Goal: Task Accomplishment & Management: Complete application form

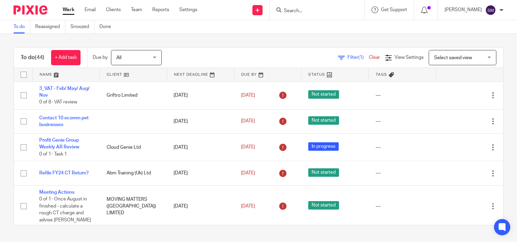
click at [306, 12] on input "Search" at bounding box center [313, 11] width 61 height 6
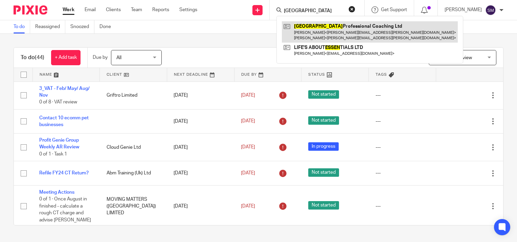
type input "essex"
click at [305, 34] on link at bounding box center [370, 31] width 176 height 21
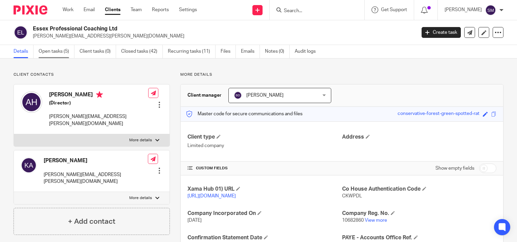
click at [55, 51] on link "Open tasks (5)" at bounding box center [57, 51] width 36 height 13
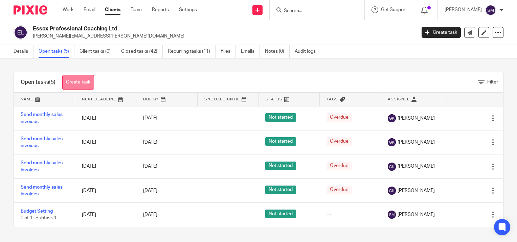
click at [81, 79] on link "Create task" at bounding box center [78, 82] width 32 height 15
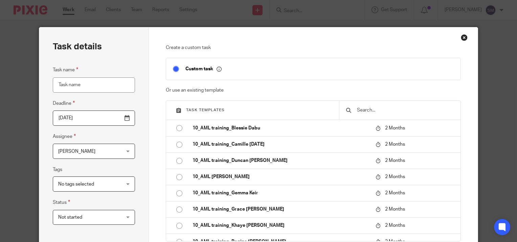
click at [83, 85] on input "Task name" at bounding box center [94, 84] width 82 height 15
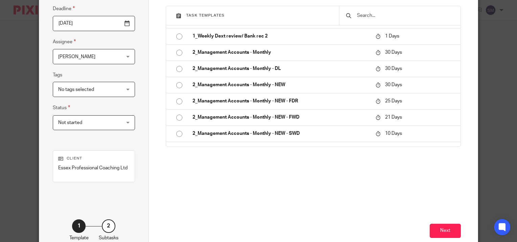
scroll to position [135, 0]
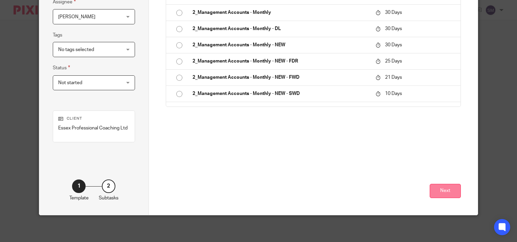
type input "Meeting Actions"
click at [451, 192] on button "Next" at bounding box center [445, 191] width 31 height 15
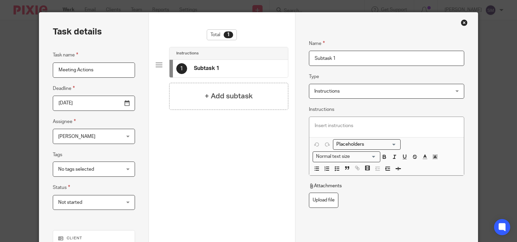
scroll to position [0, 0]
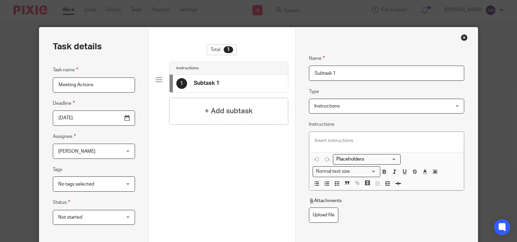
click at [336, 69] on input "Subtask 1" at bounding box center [386, 73] width 155 height 15
type input "S"
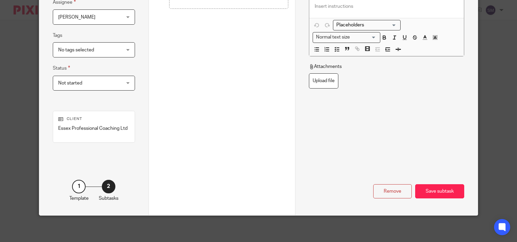
scroll to position [135, 0]
type input "[PERSON_NAME] to record video of forecast and send to [PERSON_NAME] and [PERSON…"
click at [438, 190] on div "Save subtask" at bounding box center [439, 191] width 49 height 15
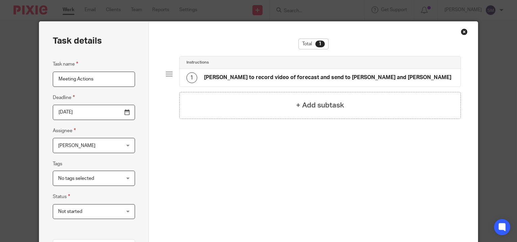
scroll to position [0, 0]
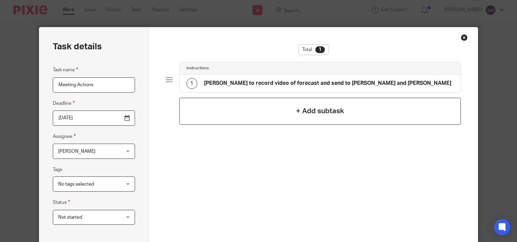
click at [266, 112] on div "+ Add subtask" at bounding box center [320, 111] width 282 height 27
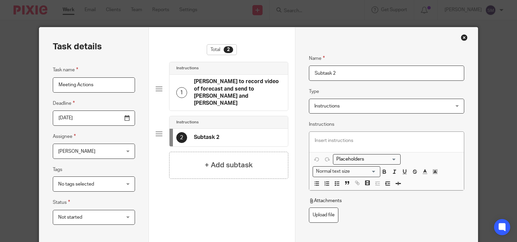
drag, startPoint x: 347, startPoint y: 72, endPoint x: 271, endPoint y: 71, distance: 75.8
click at [271, 71] on div "Task details Task name Meeting Actions Deadline 2025-09-23 Assignee Samantha Mc…" at bounding box center [258, 188] width 439 height 322
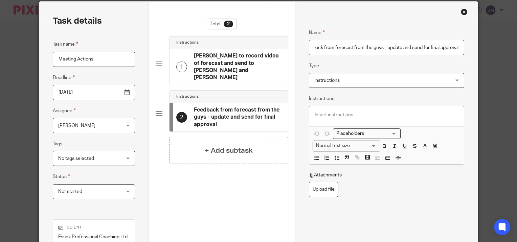
scroll to position [135, 0]
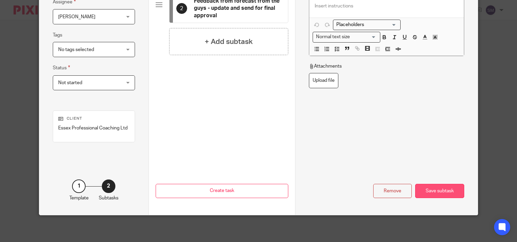
type input "Feedback from forecast from the guys - update and send for final approval"
click at [422, 193] on div "Save subtask" at bounding box center [439, 191] width 49 height 15
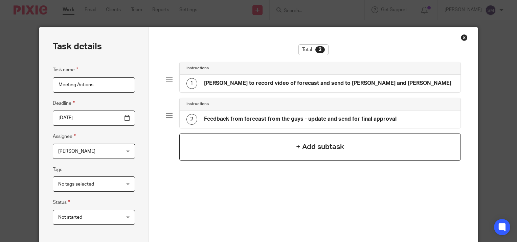
click at [238, 142] on div "+ Add subtask" at bounding box center [320, 147] width 282 height 27
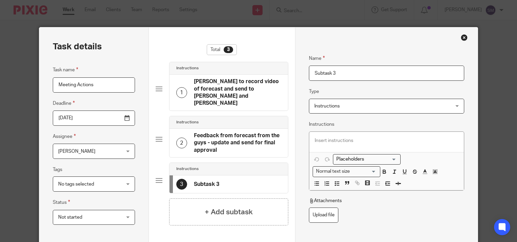
drag, startPoint x: 310, startPoint y: 79, endPoint x: 277, endPoint y: 79, distance: 32.8
click at [277, 79] on div "Task details Task name Meeting Actions Deadline 2025-09-23 Assignee Samantha Mc…" at bounding box center [258, 188] width 439 height 322
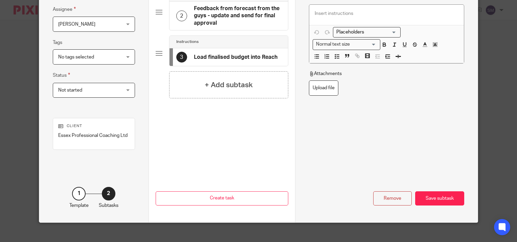
scroll to position [135, 0]
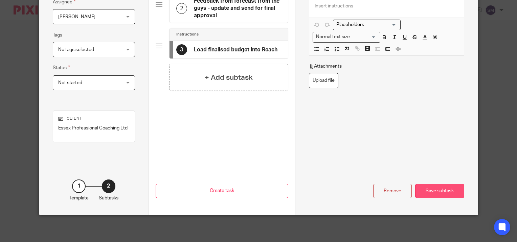
type input "Load finalised budget into Reach"
click at [440, 189] on div "Save subtask" at bounding box center [439, 191] width 49 height 15
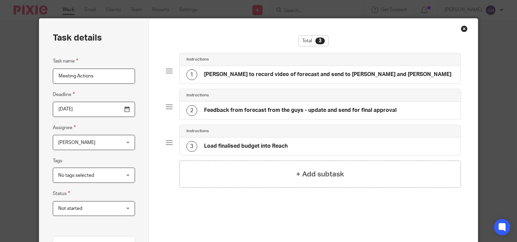
scroll to position [0, 0]
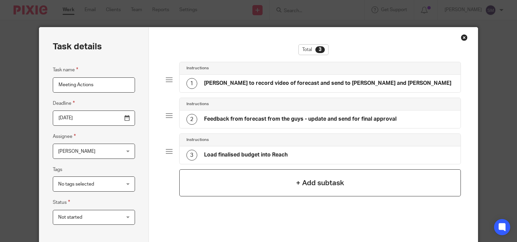
click at [279, 177] on div "+ Add subtask" at bounding box center [320, 182] width 282 height 27
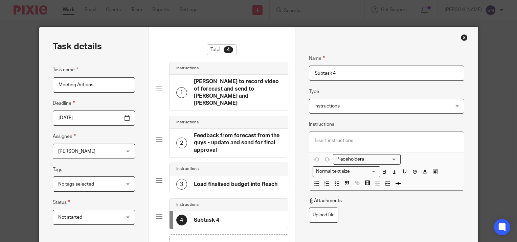
drag, startPoint x: 348, startPoint y: 78, endPoint x: 288, endPoint y: 76, distance: 59.6
click at [288, 76] on div "Task details Task name Meeting Actions Deadline 2025-09-23 Assignee Samantha Mc…" at bounding box center [258, 188] width 439 height 322
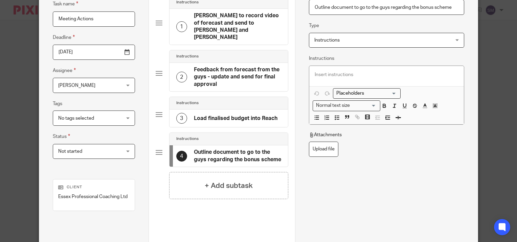
scroll to position [101, 0]
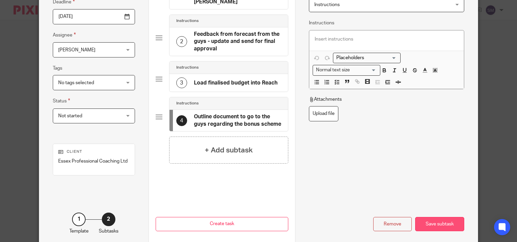
type input "Outline document to go to the guys regarding the bonus scheme"
click at [437, 225] on div "Save subtask" at bounding box center [439, 224] width 49 height 15
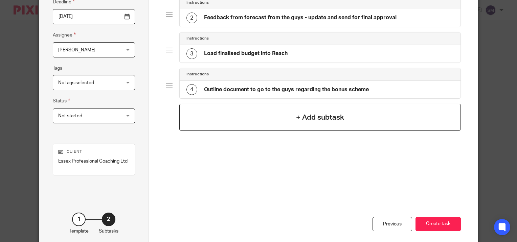
click at [324, 114] on h4 "+ Add subtask" at bounding box center [320, 117] width 48 height 10
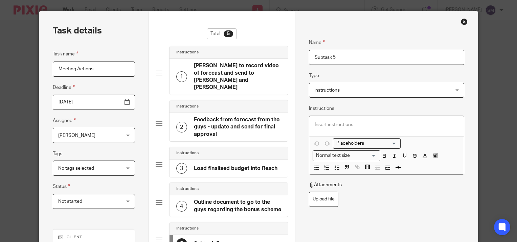
scroll to position [0, 0]
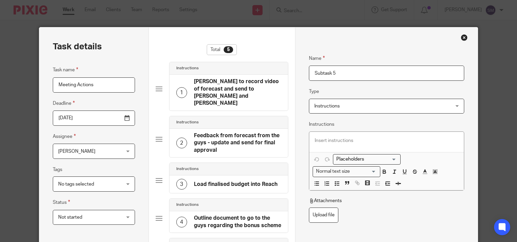
drag, startPoint x: 342, startPoint y: 74, endPoint x: 297, endPoint y: 74, distance: 45.7
click at [297, 74] on div "Name Sam to record video of forecast and send to Karl and Adam Type Instruction…" at bounding box center [386, 188] width 183 height 322
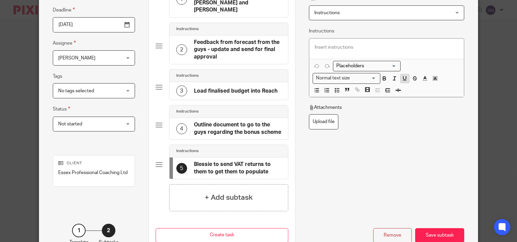
scroll to position [135, 0]
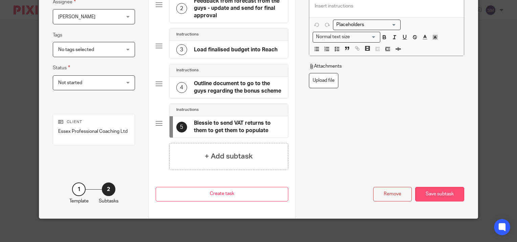
type input "Blessie to send VAT returns to them to get them to populate"
click at [433, 191] on div "Save subtask" at bounding box center [439, 194] width 49 height 15
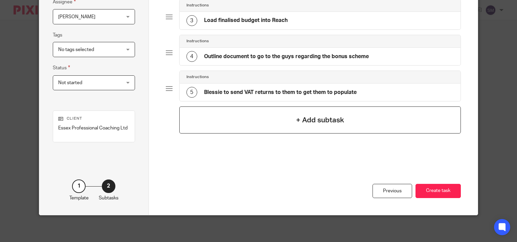
click at [299, 115] on h4 "+ Add subtask" at bounding box center [320, 120] width 48 height 10
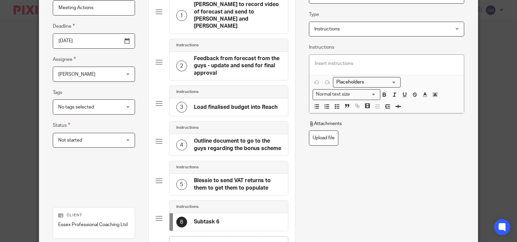
scroll to position [0, 0]
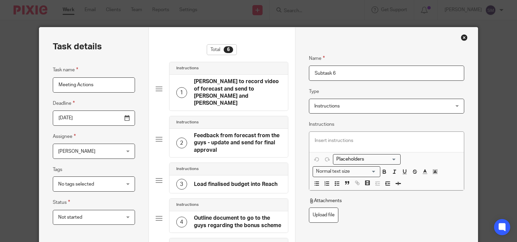
drag, startPoint x: 345, startPoint y: 71, endPoint x: 284, endPoint y: 75, distance: 61.0
click at [284, 75] on div "Task details Task name Meeting Actions Deadline 2025-09-23 Assignee Samantha Mc…" at bounding box center [258, 208] width 439 height 362
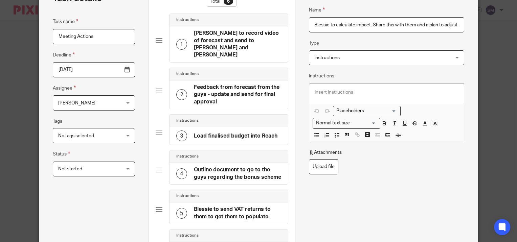
scroll to position [169, 0]
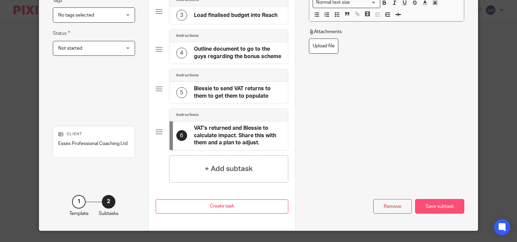
type input "VAT's returned and Blessie to calculate impact. Share this with them and a plan…"
click at [432, 199] on div "Save subtask" at bounding box center [439, 206] width 49 height 15
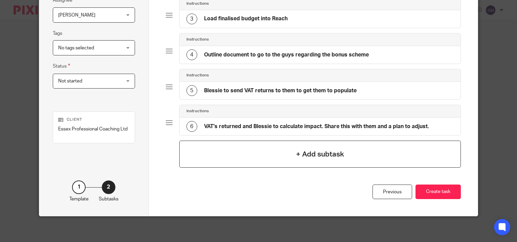
click at [240, 156] on div "+ Add subtask" at bounding box center [320, 154] width 282 height 27
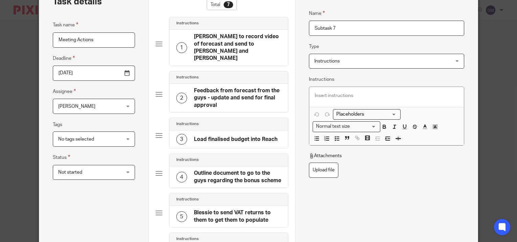
scroll to position [0, 0]
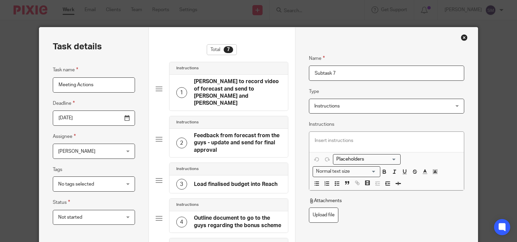
drag, startPoint x: 345, startPoint y: 70, endPoint x: 263, endPoint y: 72, distance: 82.2
click at [263, 72] on div "Task details Task name Meeting Actions Deadline 2025-09-23 Assignee Samantha Mc…" at bounding box center [258, 231] width 439 height 408
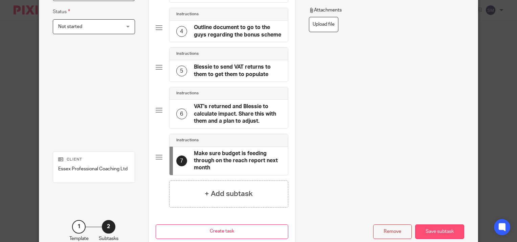
scroll to position [216, 0]
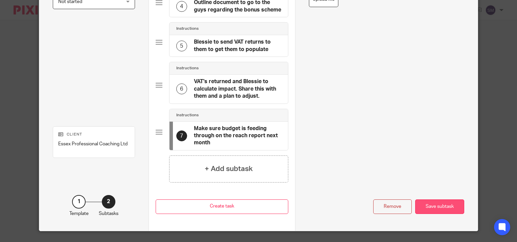
type input "Make sure budget is feeding through on the reach report next month"
click at [439, 200] on div "Save subtask" at bounding box center [439, 207] width 49 height 15
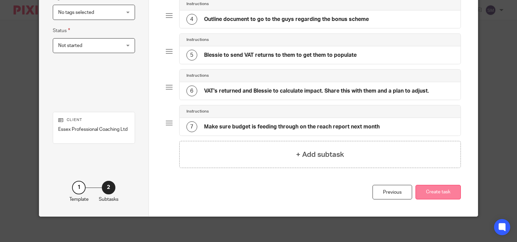
click at [435, 188] on button "Create task" at bounding box center [437, 192] width 45 height 15
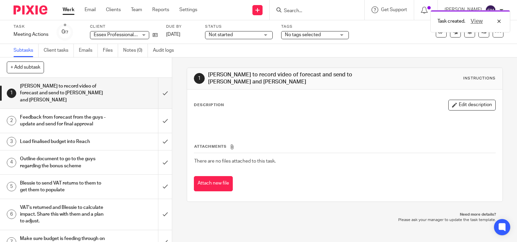
click at [75, 11] on ul "Work Email Clients Team Reports Settings" at bounding box center [135, 9] width 145 height 7
click at [70, 11] on link "Work" at bounding box center [69, 9] width 12 height 7
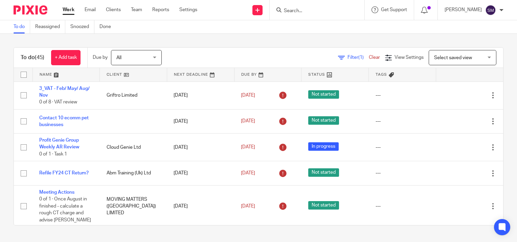
click at [69, 7] on link "Work" at bounding box center [69, 9] width 12 height 7
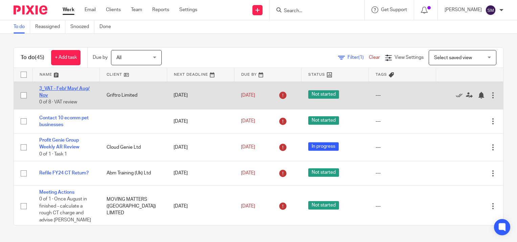
click at [51, 88] on link "3_VAT - Feb/ May/ Aug/ Nov" at bounding box center [64, 92] width 50 height 12
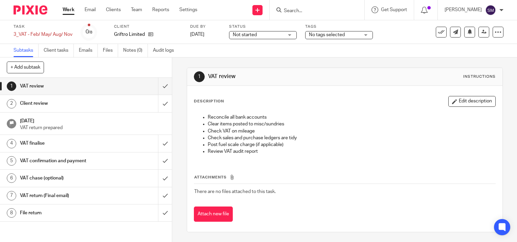
click at [82, 160] on h1 "VAT confirmation and payment" at bounding box center [64, 161] width 88 height 10
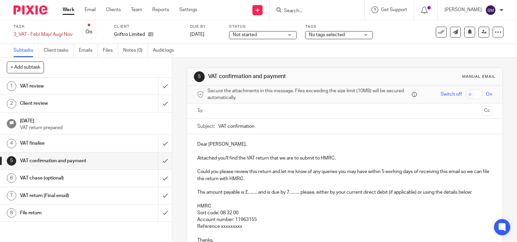
click at [216, 108] on input "text" at bounding box center [344, 111] width 269 height 8
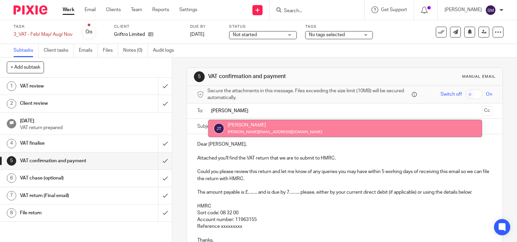
type input "[PERSON_NAME]"
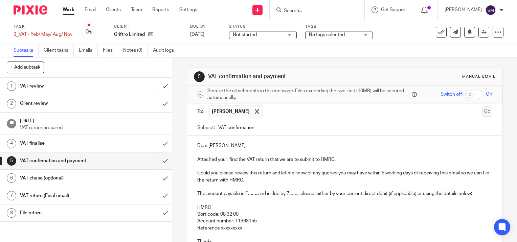
click at [482, 111] on button "Cc" at bounding box center [487, 112] width 10 height 10
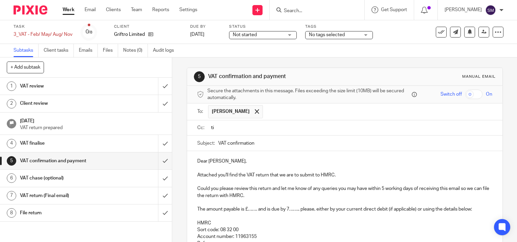
type input "t"
paste input "Tina Patel <tina.patel@aaeg.co.uk>"
type input "tina.patel@aaeg.co.uk"
click at [267, 140] on input "VAT confirmation" at bounding box center [355, 143] width 274 height 15
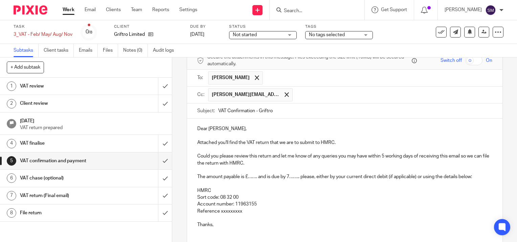
scroll to position [68, 0]
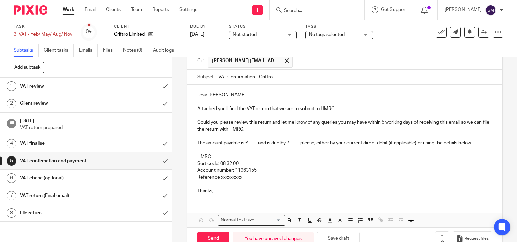
type input "VAT Confirmation - Griftro"
click at [278, 141] on p "The amount payable is £……. and is due by 7…….. please, either by your current d…" at bounding box center [344, 143] width 295 height 7
click at [257, 142] on p "The amount payable is £……. and is due by 7…….. please, either by your current d…" at bounding box center [344, 143] width 295 height 7
click at [217, 181] on p "Reference 175173206" at bounding box center [344, 177] width 295 height 7
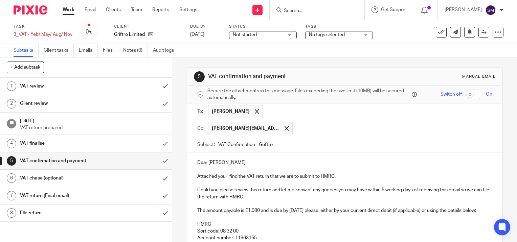
scroll to position [105, 0]
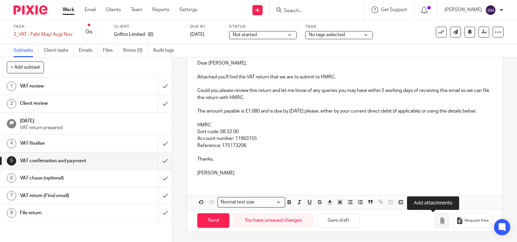
click at [439, 222] on icon "button" at bounding box center [442, 221] width 7 height 7
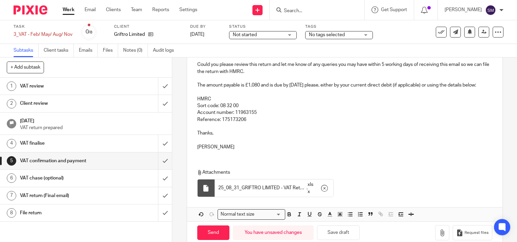
scroll to position [143, 0]
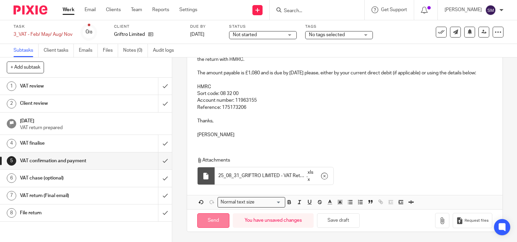
click at [208, 217] on input "Send" at bounding box center [213, 220] width 32 height 15
type input "Sent"
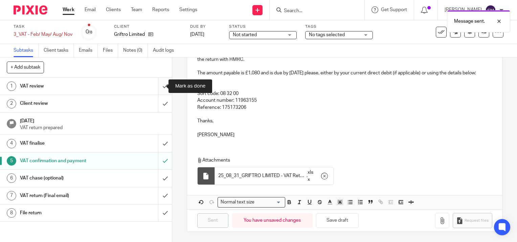
click at [157, 86] on input "submit" at bounding box center [86, 86] width 172 height 17
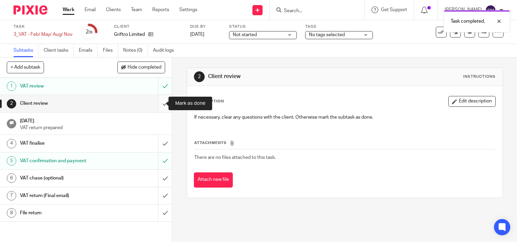
click at [158, 103] on input "submit" at bounding box center [86, 103] width 172 height 17
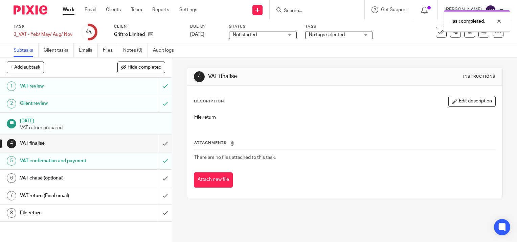
click at [157, 145] on input "submit" at bounding box center [86, 143] width 172 height 17
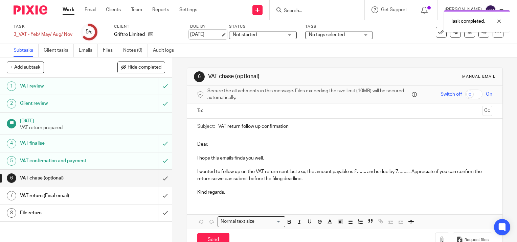
click at [221, 34] on link "[DATE]" at bounding box center [205, 34] width 30 height 7
click at [68, 7] on link "Work" at bounding box center [69, 9] width 12 height 7
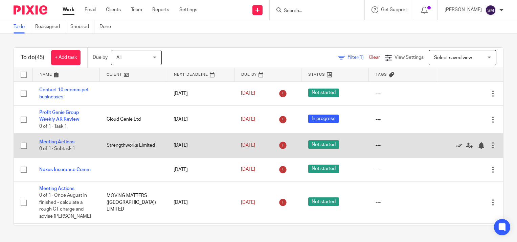
click at [60, 140] on link "Meeting Actions" at bounding box center [56, 142] width 35 height 5
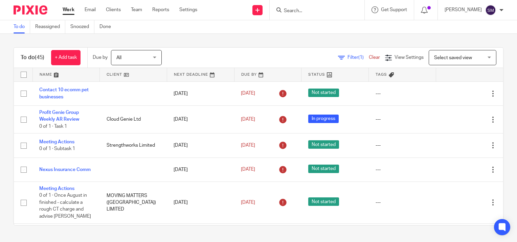
click at [313, 11] on input "Search" at bounding box center [313, 11] width 61 height 6
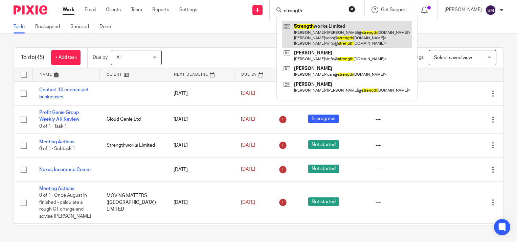
type input "strength"
click at [311, 28] on link at bounding box center [347, 34] width 130 height 27
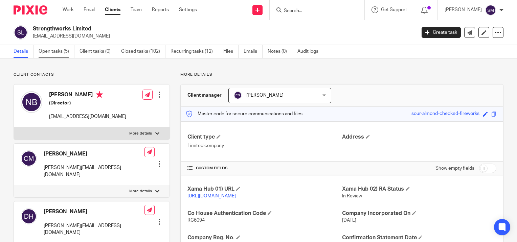
click at [56, 49] on link "Open tasks (5)" at bounding box center [57, 51] width 36 height 13
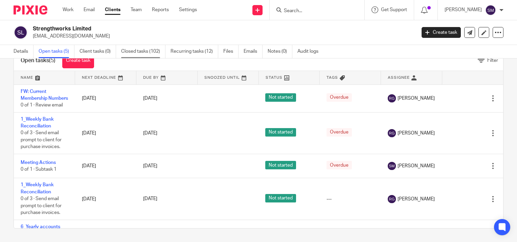
click at [138, 50] on link "Closed tasks (102)" at bounding box center [143, 51] width 44 height 13
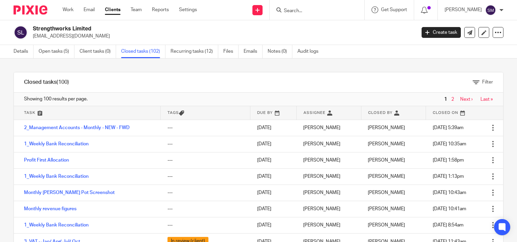
click at [299, 12] on input "Search" at bounding box center [313, 11] width 61 height 6
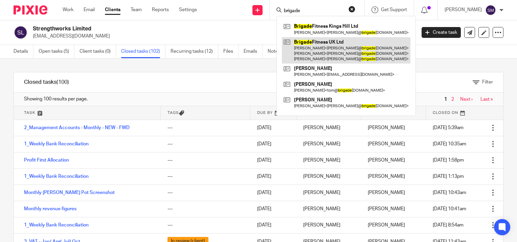
type input "brigade"
click at [307, 49] on link at bounding box center [346, 50] width 129 height 27
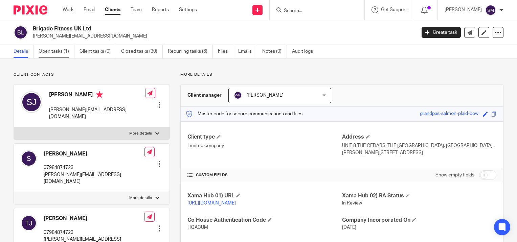
click at [59, 49] on link "Open tasks (1)" at bounding box center [57, 51] width 36 height 13
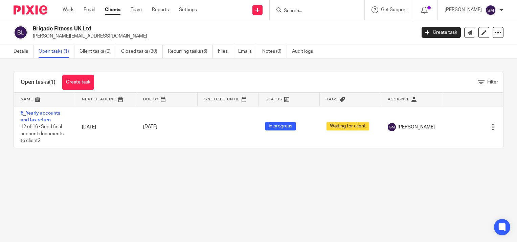
click at [289, 10] on input "Search" at bounding box center [313, 11] width 61 height 6
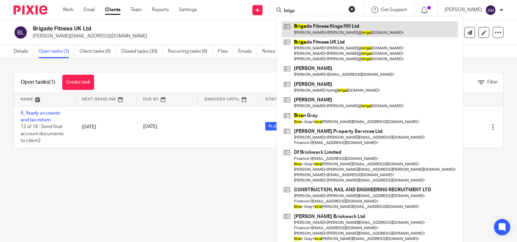
type input "briga"
click at [311, 28] on link at bounding box center [370, 29] width 176 height 16
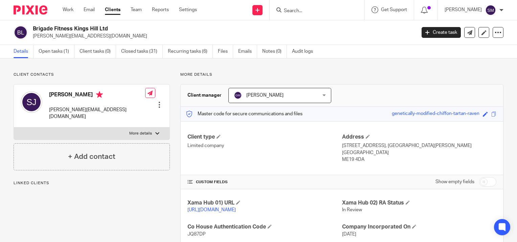
click at [53, 50] on link "Open tasks (1)" at bounding box center [57, 51] width 36 height 13
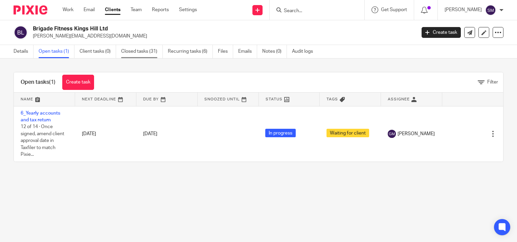
click at [139, 51] on link "Closed tasks (31)" at bounding box center [142, 51] width 42 height 13
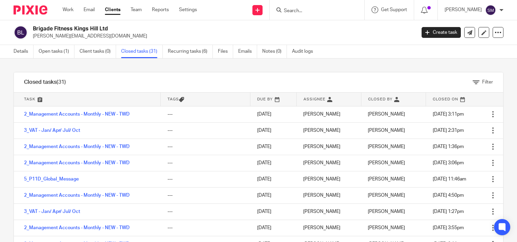
click at [306, 10] on input "Search" at bounding box center [313, 11] width 61 height 6
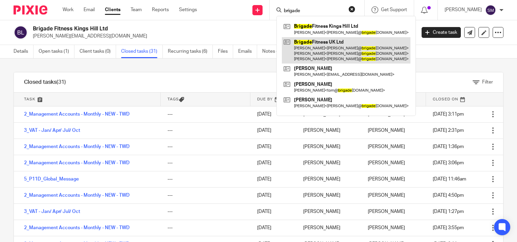
type input "brigade"
click at [301, 53] on link at bounding box center [346, 50] width 129 height 27
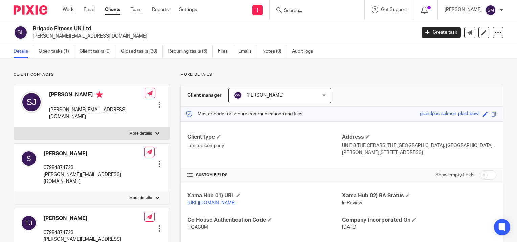
click at [130, 52] on link "Closed tasks (30)" at bounding box center [142, 51] width 42 height 13
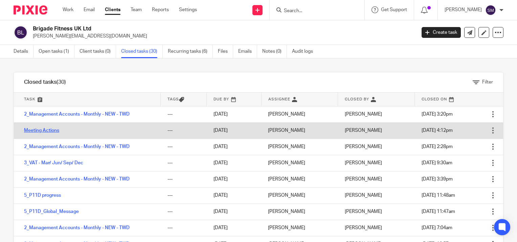
click at [50, 130] on link "Meeting Actions" at bounding box center [41, 130] width 35 height 5
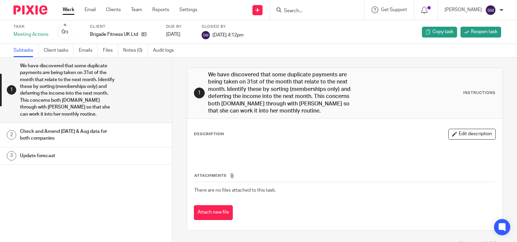
click at [66, 9] on link "Work" at bounding box center [69, 9] width 12 height 7
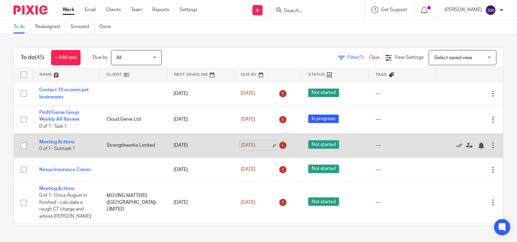
click at [268, 143] on link "22 Sep 2025" at bounding box center [256, 145] width 30 height 7
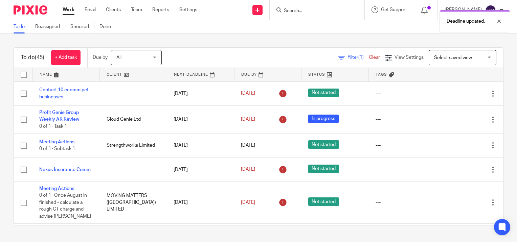
click at [68, 8] on link "Work" at bounding box center [69, 9] width 12 height 7
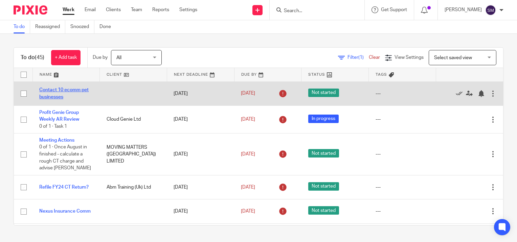
click at [45, 90] on link "Contact 10 ecomm pet businesses" at bounding box center [63, 94] width 49 height 12
click at [54, 91] on link "Contact 10 ecomm pet businesses" at bounding box center [63, 94] width 49 height 12
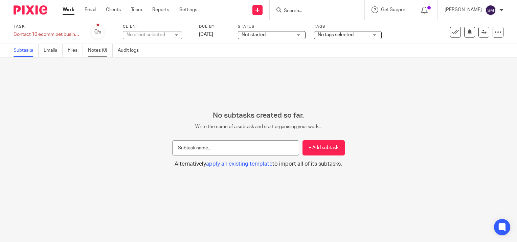
click at [92, 52] on link "Notes (0)" at bounding box center [100, 50] width 25 height 13
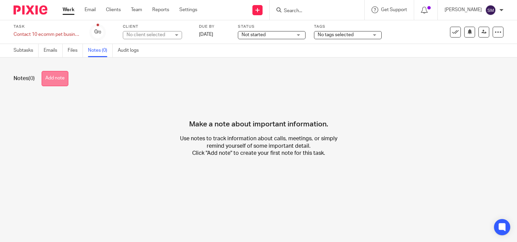
click at [65, 83] on button "Add note" at bounding box center [55, 78] width 27 height 15
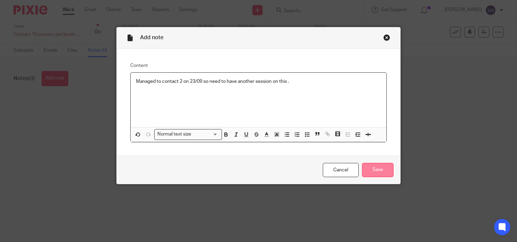
click at [372, 174] on input "Save" at bounding box center [377, 170] width 31 height 15
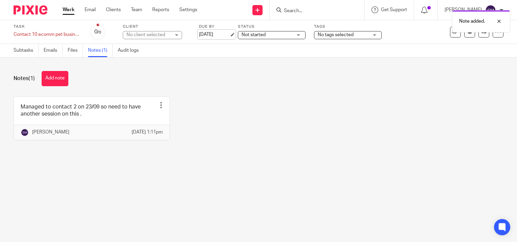
click at [229, 34] on link "[DATE]" at bounding box center [214, 34] width 30 height 7
click at [70, 8] on link "Work" at bounding box center [69, 9] width 12 height 7
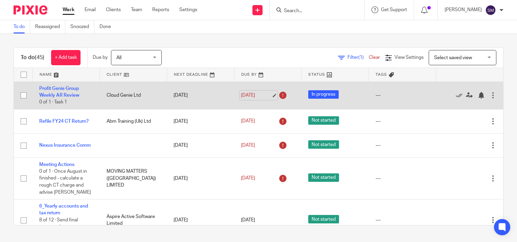
click at [266, 95] on link "18 Sep 2025" at bounding box center [256, 95] width 30 height 7
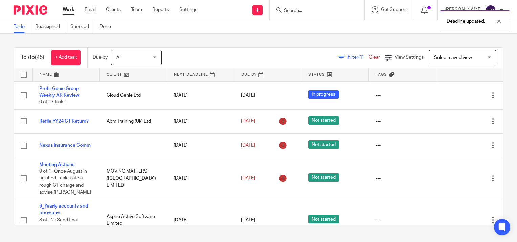
click at [68, 9] on link "Work" at bounding box center [69, 9] width 12 height 7
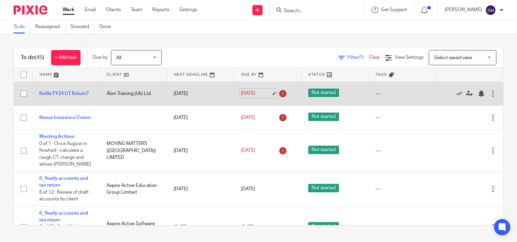
click at [266, 93] on link "[DATE]" at bounding box center [256, 93] width 30 height 7
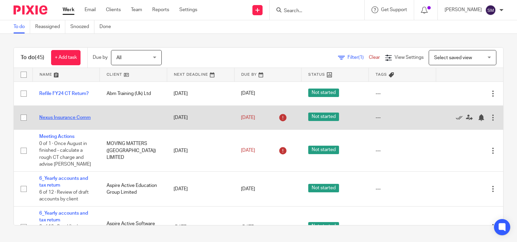
click at [72, 117] on link "Nexus Insurance Comm" at bounding box center [64, 117] width 51 height 5
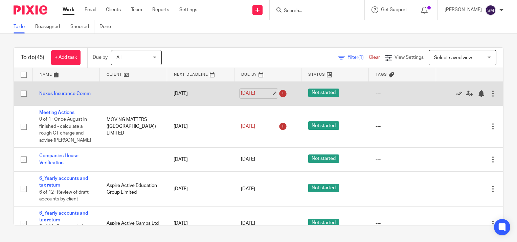
click at [267, 93] on link "22 Sep 2025" at bounding box center [256, 93] width 30 height 7
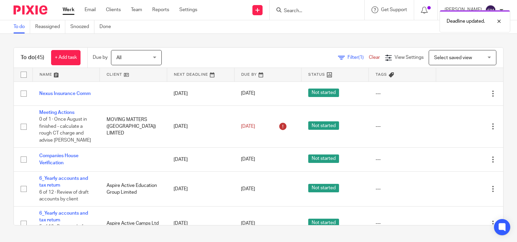
click at [67, 9] on link "Work" at bounding box center [69, 9] width 12 height 7
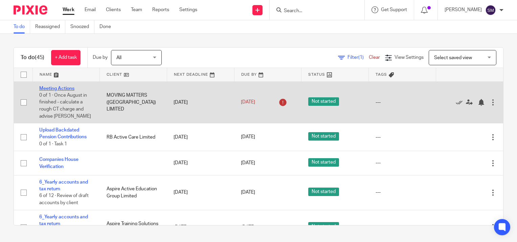
click at [64, 87] on link "Meeting Actions" at bounding box center [56, 88] width 35 height 5
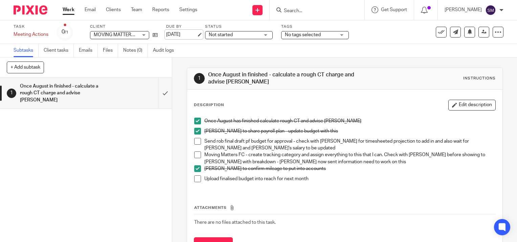
click at [197, 31] on link "[DATE]" at bounding box center [181, 34] width 30 height 7
click at [70, 10] on link "Work" at bounding box center [69, 9] width 12 height 7
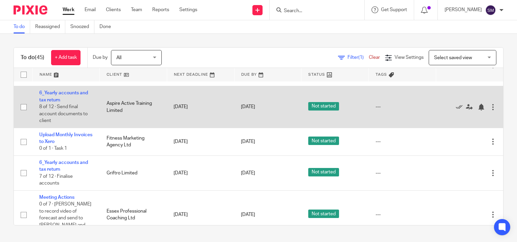
scroll to position [271, 0]
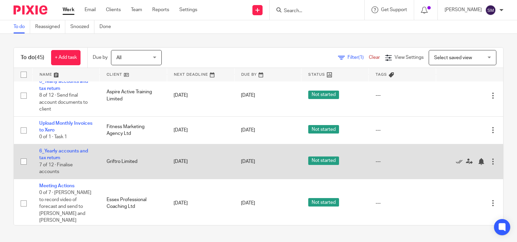
click at [79, 157] on td "6_Yearly accounts and tax return 7 of 12 · Finalise accounts" at bounding box center [65, 161] width 67 height 35
click at [77, 152] on link "6_Yearly accounts and tax return" at bounding box center [63, 155] width 49 height 12
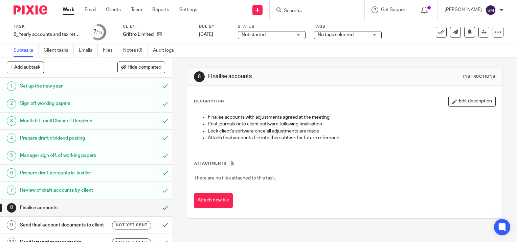
click at [67, 10] on link "Work" at bounding box center [69, 9] width 12 height 7
